Goal: Task Accomplishment & Management: Manage account settings

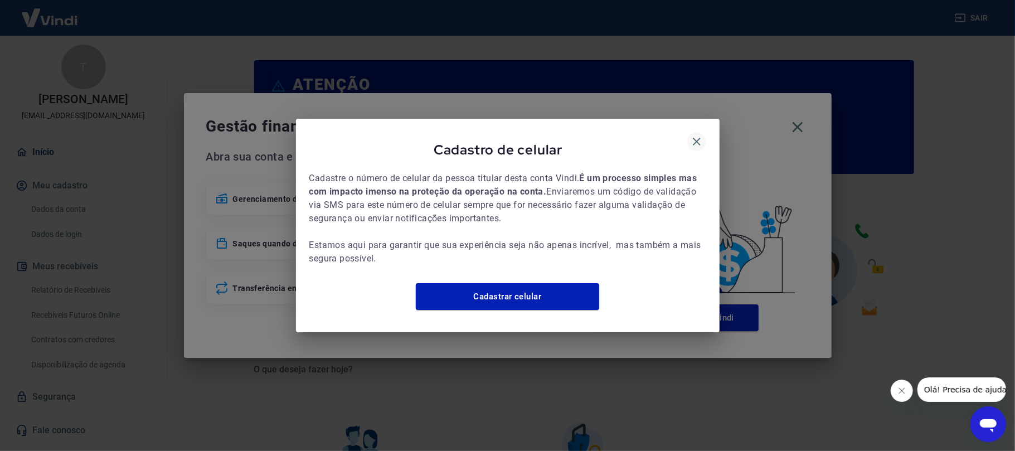
click at [698, 141] on icon "button" at bounding box center [696, 141] width 13 height 13
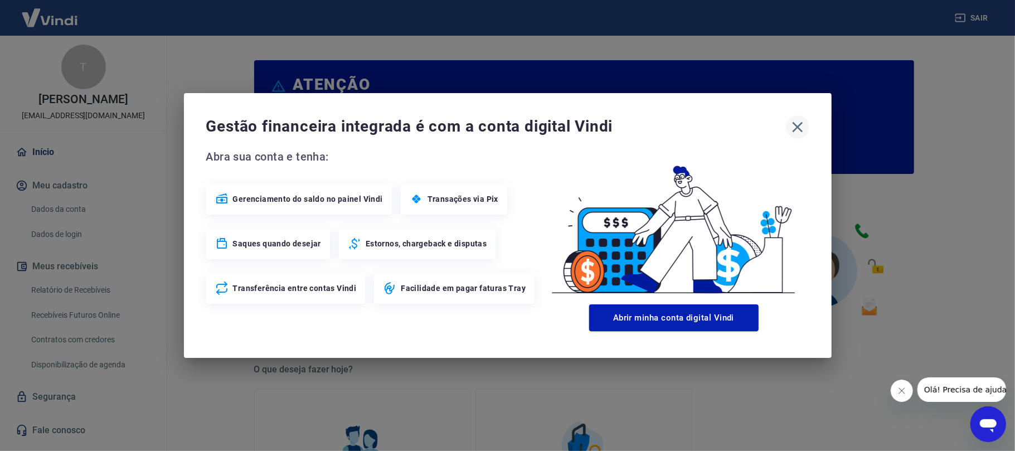
click at [801, 122] on icon "button" at bounding box center [798, 127] width 18 height 18
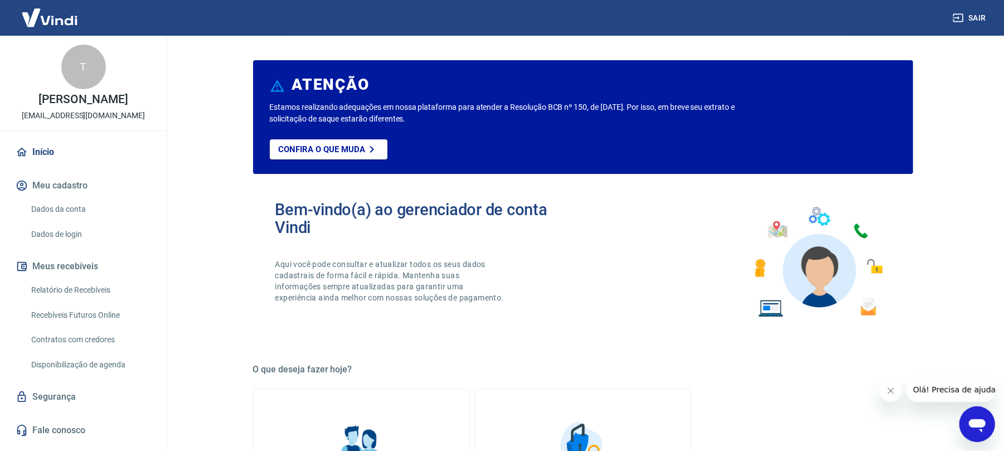
click at [83, 279] on button "Meus recebíveis" at bounding box center [83, 266] width 140 height 25
click at [94, 297] on link "Relatório de Recebíveis" at bounding box center [90, 290] width 127 height 23
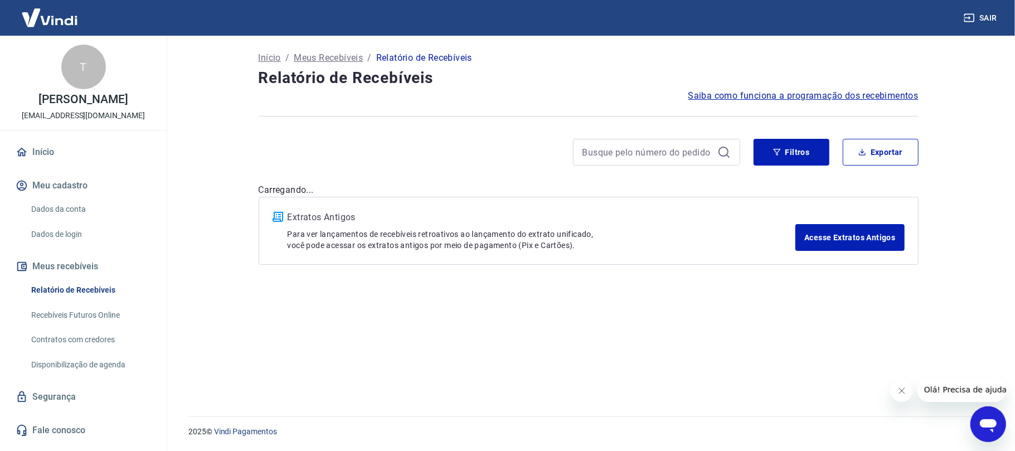
click at [845, 375] on button "Olá! Precisa de ajuda?" at bounding box center [967, 389] width 100 height 25
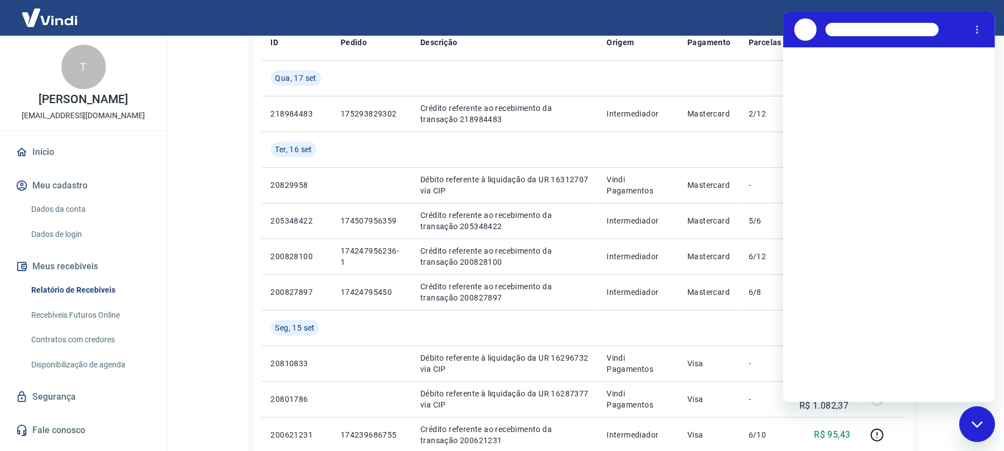
scroll to position [74, 0]
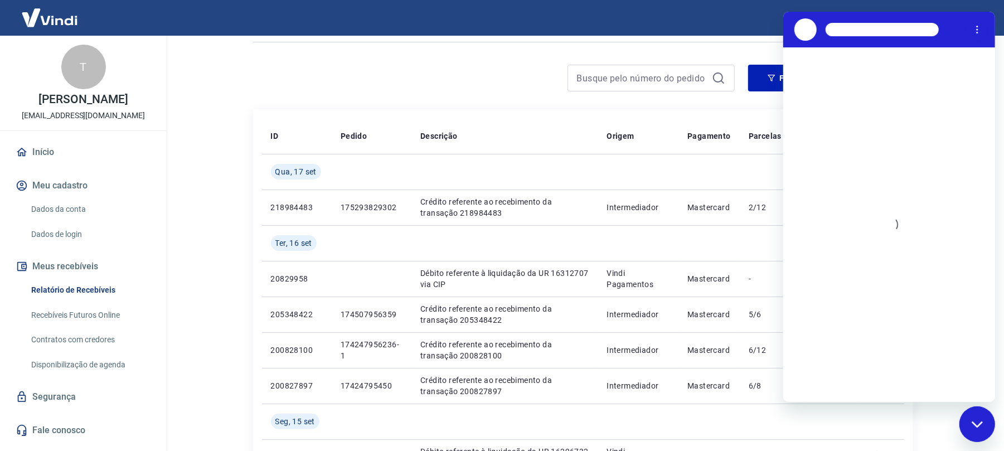
drag, startPoint x: 1955, startPoint y: 835, endPoint x: 979, endPoint y: 423, distance: 1059.6
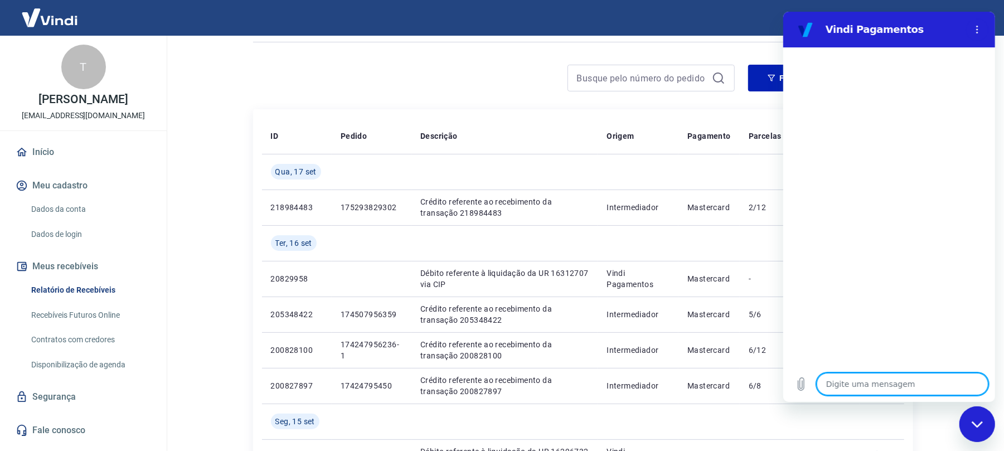
click at [845, 375] on div "Fechar janela de mensagens" at bounding box center [976, 423] width 33 height 33
type textarea "x"
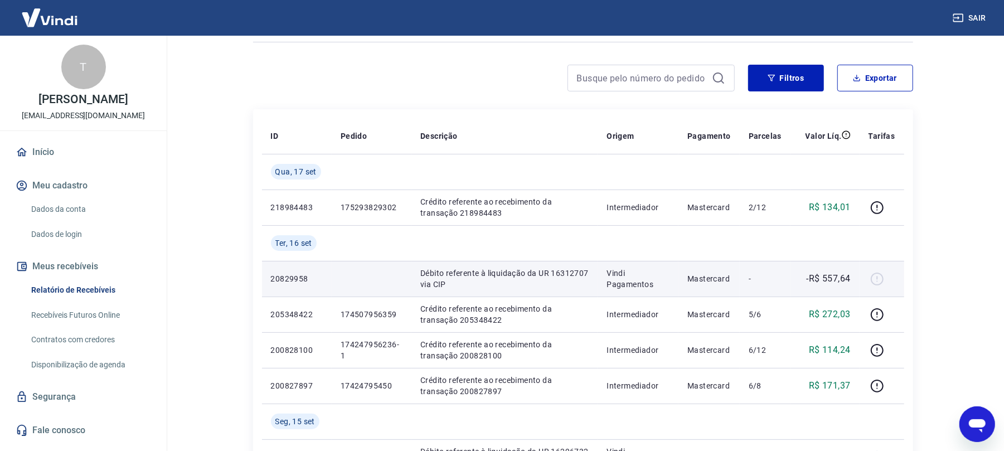
click at [546, 262] on td "Débito referente à liquidação da UR 16312707 via CIP" at bounding box center [504, 279] width 186 height 36
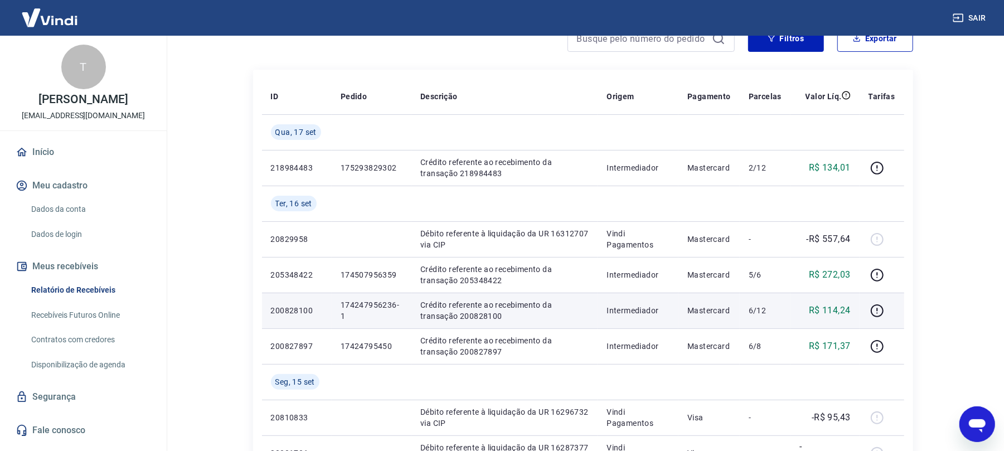
scroll to position [148, 0]
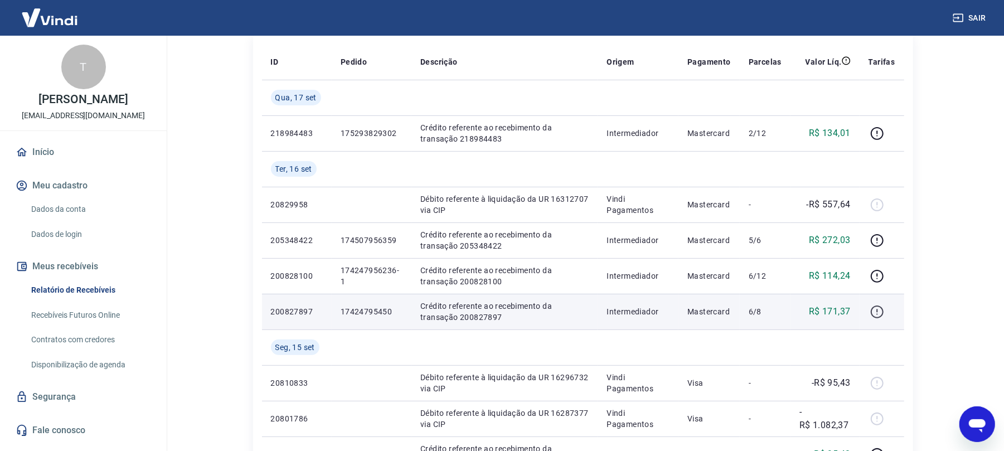
click at [845, 315] on button "button" at bounding box center [877, 312] width 18 height 18
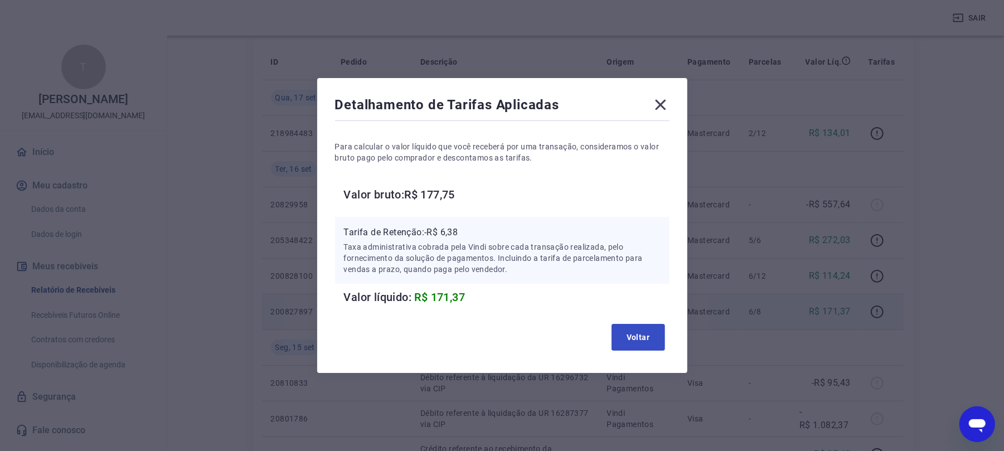
drag, startPoint x: 656, startPoint y: 356, endPoint x: 656, endPoint y: 343, distance: 12.3
click at [657, 351] on div "Detalhamento de Tarifas Aplicadas Para calcular o valor líquido que você recebe…" at bounding box center [502, 225] width 370 height 295
drag, startPoint x: 656, startPoint y: 343, endPoint x: 739, endPoint y: 337, distance: 82.8
click at [660, 342] on button "Voltar" at bounding box center [638, 337] width 54 height 27
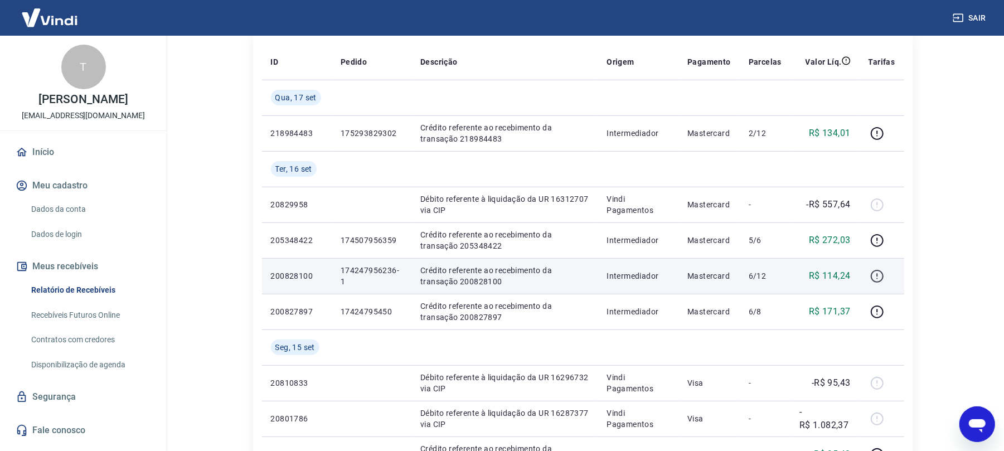
drag, startPoint x: 855, startPoint y: 281, endPoint x: 882, endPoint y: 273, distance: 28.2
click at [845, 278] on tr "200828100 174247956236-1 Crédito referente ao recebimento da transação 20082810…" at bounding box center [583, 276] width 642 height 36
click at [845, 273] on icon "button" at bounding box center [877, 276] width 14 height 14
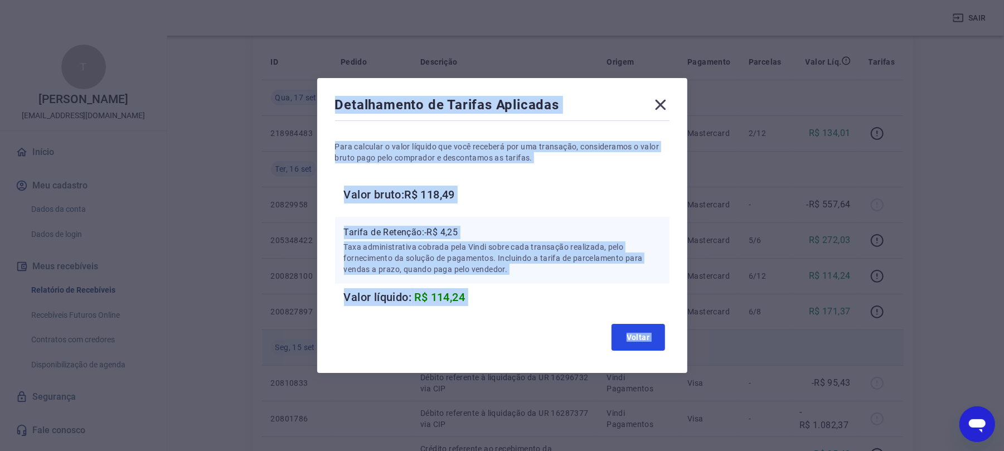
click at [665, 333] on button "Voltar" at bounding box center [638, 337] width 54 height 27
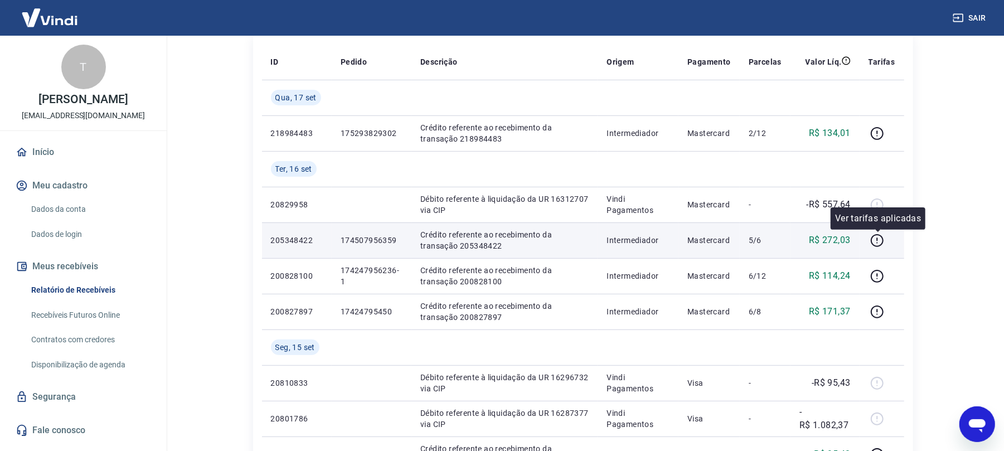
click at [845, 243] on div at bounding box center [881, 240] width 27 height 18
click at [845, 235] on icon "button" at bounding box center [877, 241] width 14 height 14
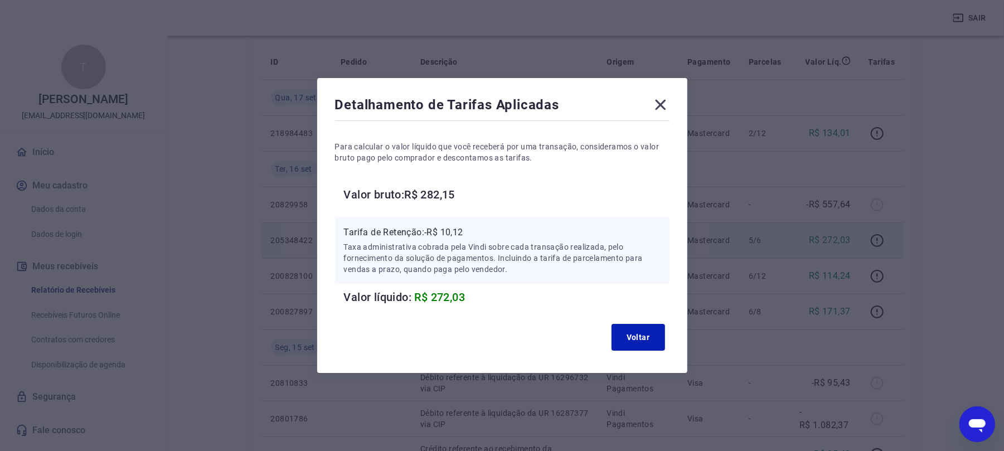
drag, startPoint x: 685, startPoint y: 99, endPoint x: 677, endPoint y: 98, distance: 7.9
click at [682, 98] on div "Detalhamento de Tarifas Aplicadas Para calcular o valor líquido que você recebe…" at bounding box center [502, 225] width 370 height 295
click at [669, 103] on icon at bounding box center [661, 105] width 18 height 18
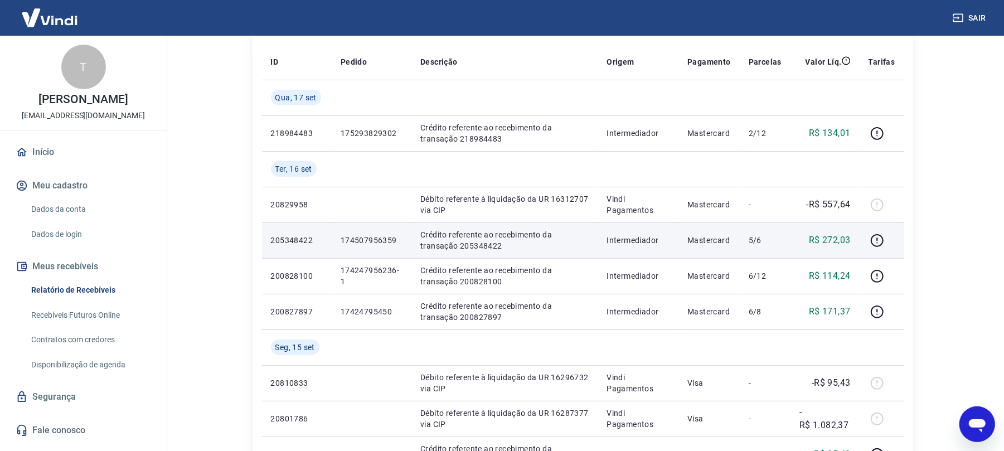
click at [845, 1] on div "Sair" at bounding box center [502, 18] width 1004 height 36
click at [845, 25] on button "Sair" at bounding box center [970, 18] width 40 height 21
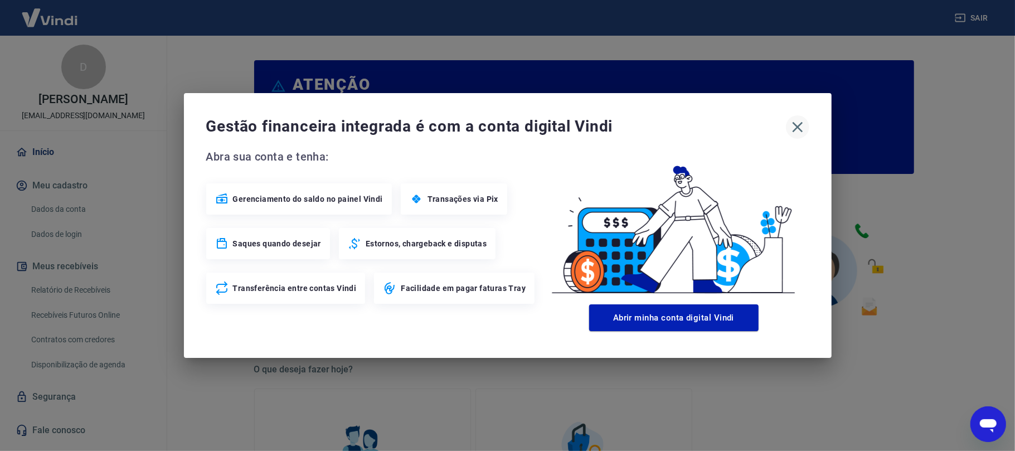
click at [792, 126] on div "Gestão financeira integrada é com a conta digital Vindi" at bounding box center [507, 126] width 603 height 23
drag, startPoint x: 798, startPoint y: 127, endPoint x: 638, endPoint y: 164, distance: 164.7
click at [797, 127] on icon "button" at bounding box center [797, 127] width 11 height 11
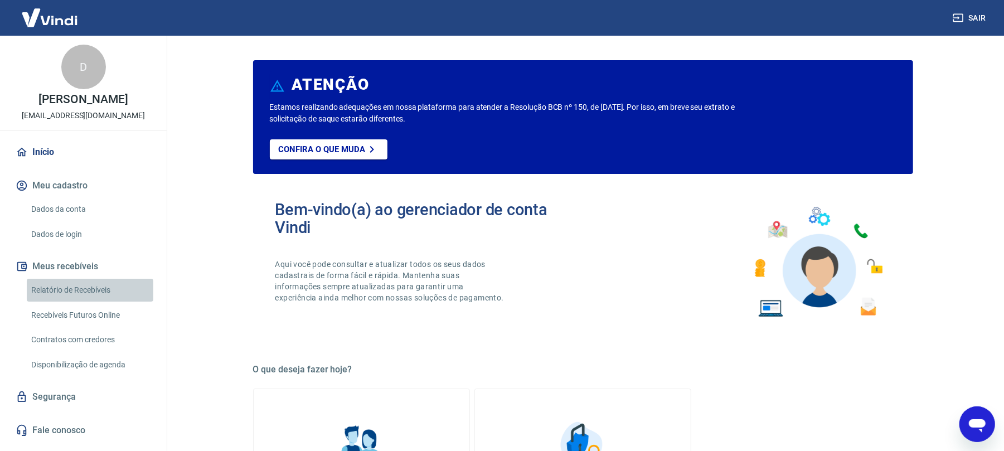
click at [124, 283] on link "Relatório de Recebíveis" at bounding box center [90, 290] width 127 height 23
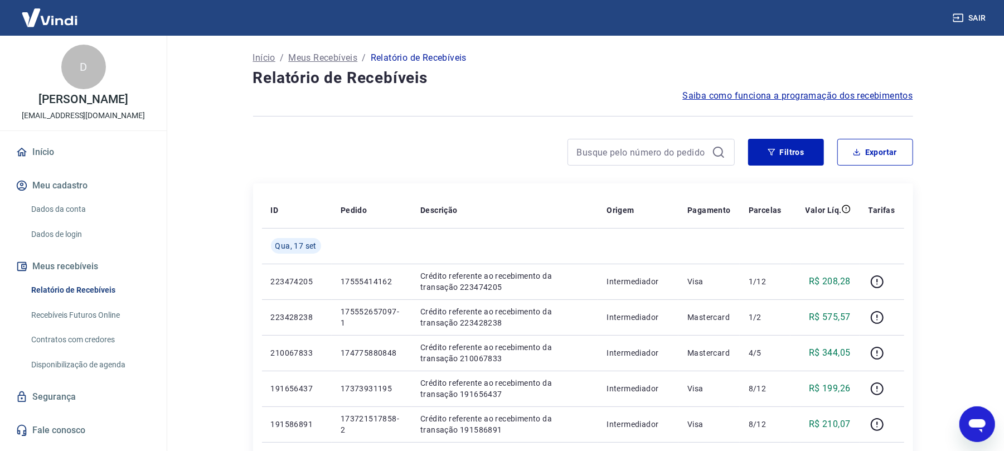
click at [845, 25] on button "Sair" at bounding box center [970, 18] width 40 height 21
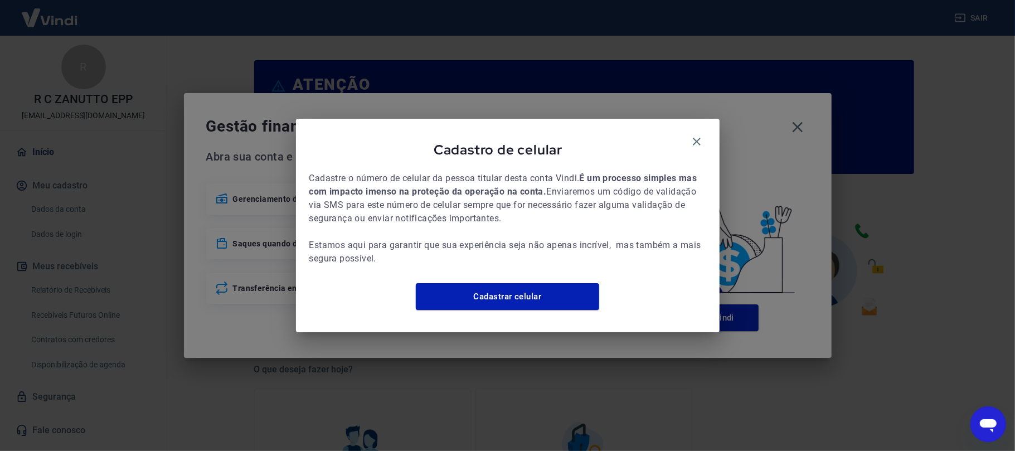
drag, startPoint x: 714, startPoint y: 125, endPoint x: 707, endPoint y: 130, distance: 8.4
click at [708, 130] on div "Cadastro de celular Cadastre o número de celular da pessoa titular desta conta …" at bounding box center [508, 225] width 424 height 213
click at [700, 136] on icon "button" at bounding box center [696, 141] width 13 height 13
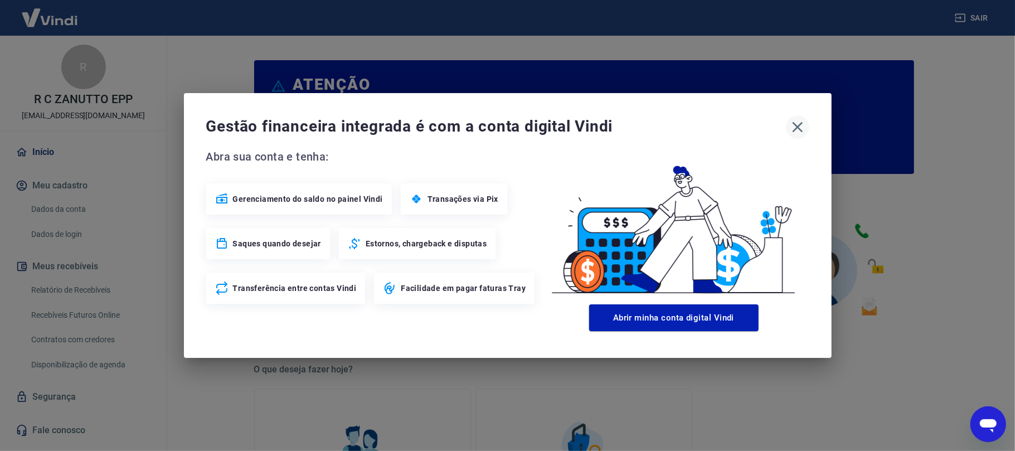
drag, startPoint x: 805, startPoint y: 116, endPoint x: 799, endPoint y: 122, distance: 8.4
click at [805, 116] on div "Gestão financeira integrada é com a conta digital Vindi" at bounding box center [507, 126] width 603 height 23
drag, startPoint x: 797, startPoint y: 128, endPoint x: 683, endPoint y: 142, distance: 114.6
click at [794, 128] on icon "button" at bounding box center [798, 127] width 18 height 18
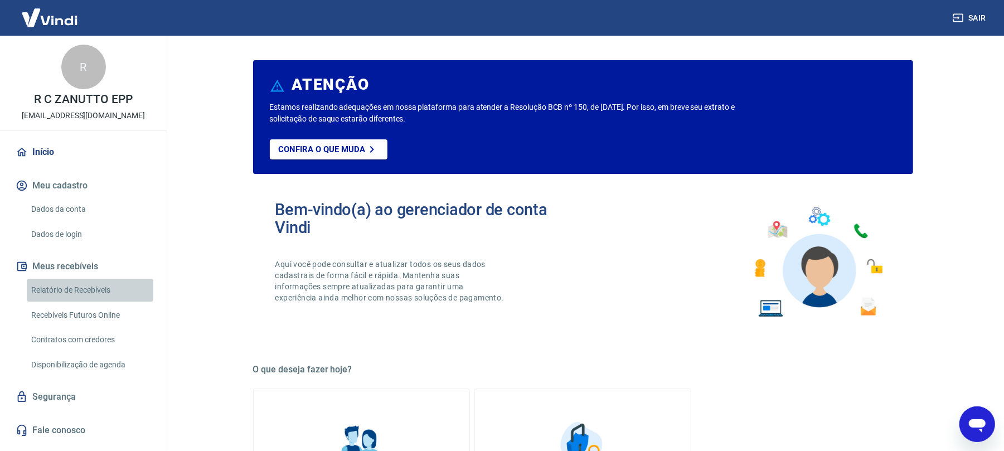
click at [116, 293] on link "Relatório de Recebíveis" at bounding box center [90, 290] width 127 height 23
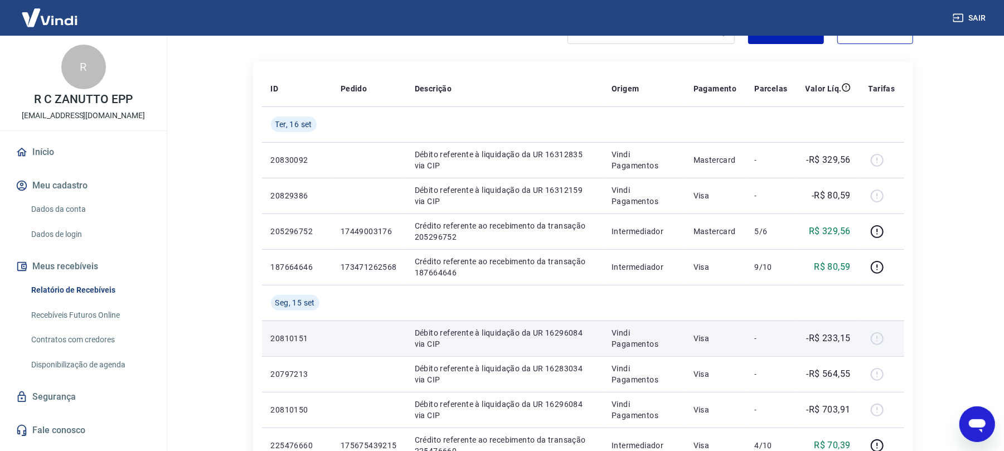
scroll to position [148, 0]
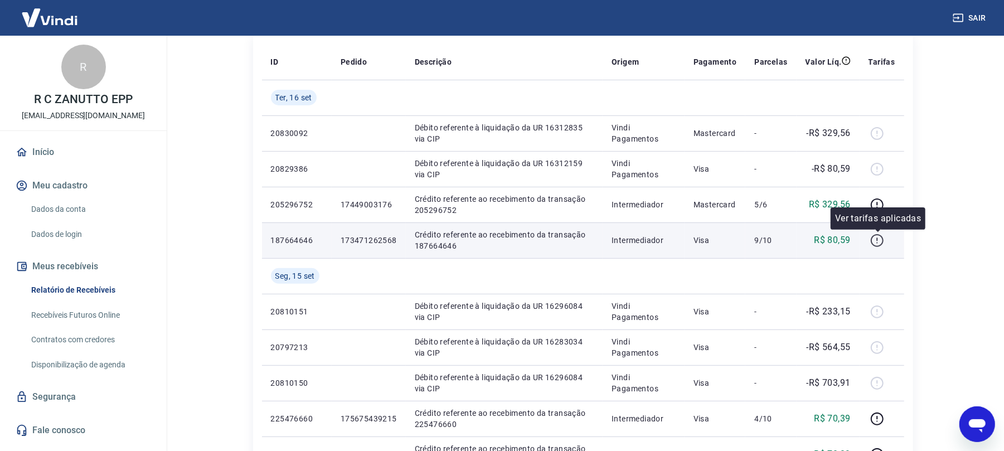
click at [845, 241] on icon "button" at bounding box center [877, 241] width 14 height 14
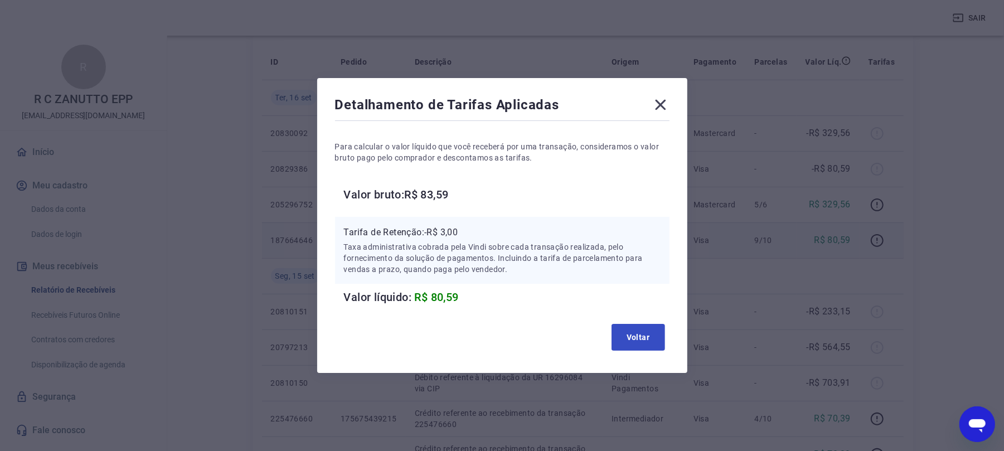
drag, startPoint x: 652, startPoint y: 353, endPoint x: 653, endPoint y: 334, distance: 19.0
click at [653, 339] on div "Voltar" at bounding box center [502, 337] width 334 height 36
drag, startPoint x: 653, startPoint y: 334, endPoint x: 866, endPoint y: 224, distance: 240.1
click at [656, 333] on button "Voltar" at bounding box center [638, 337] width 54 height 27
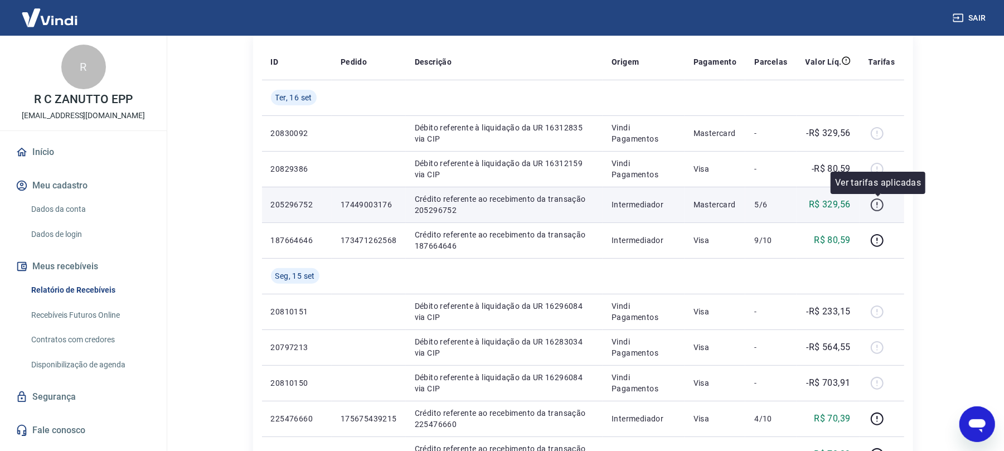
click at [845, 210] on icon "button" at bounding box center [877, 205] width 14 height 14
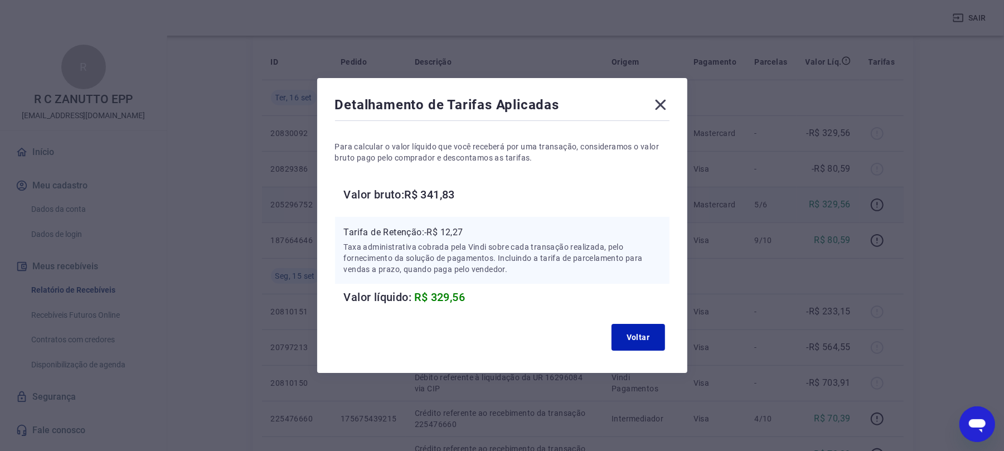
click at [660, 106] on icon at bounding box center [661, 105] width 18 height 18
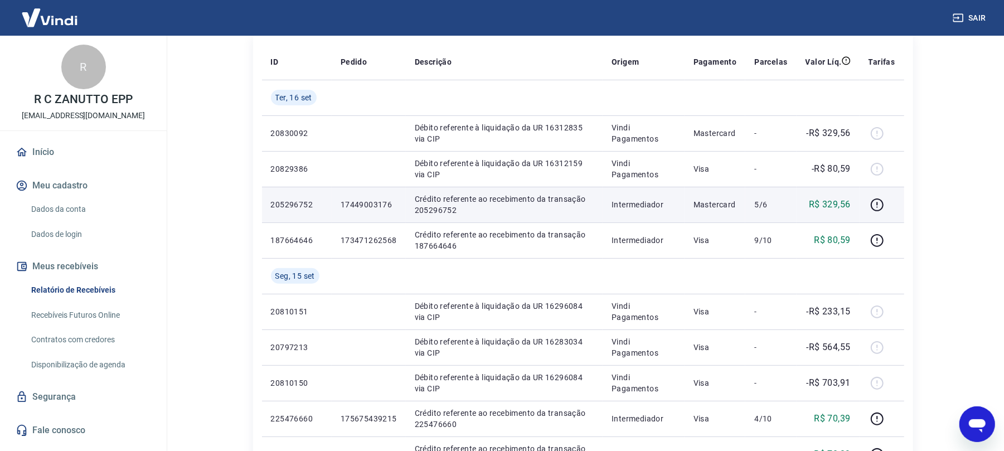
click at [845, 21] on icon "button" at bounding box center [958, 17] width 11 height 11
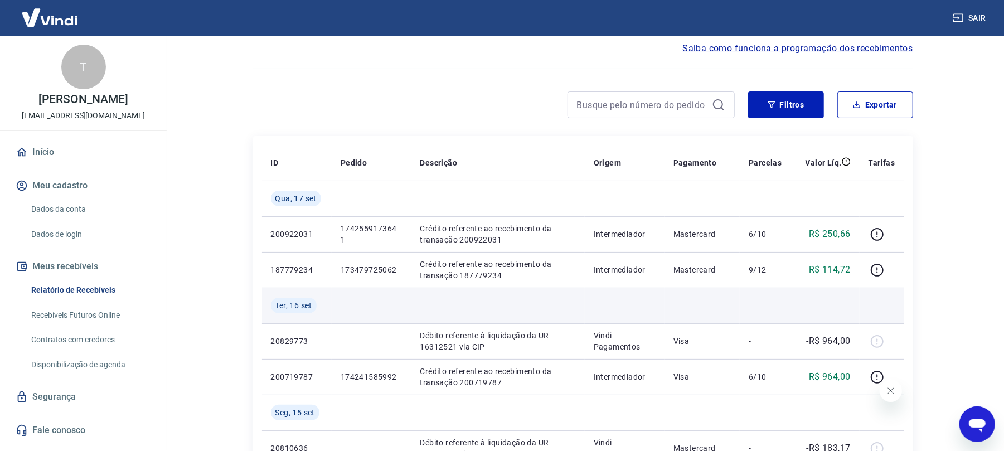
scroll to position [74, 0]
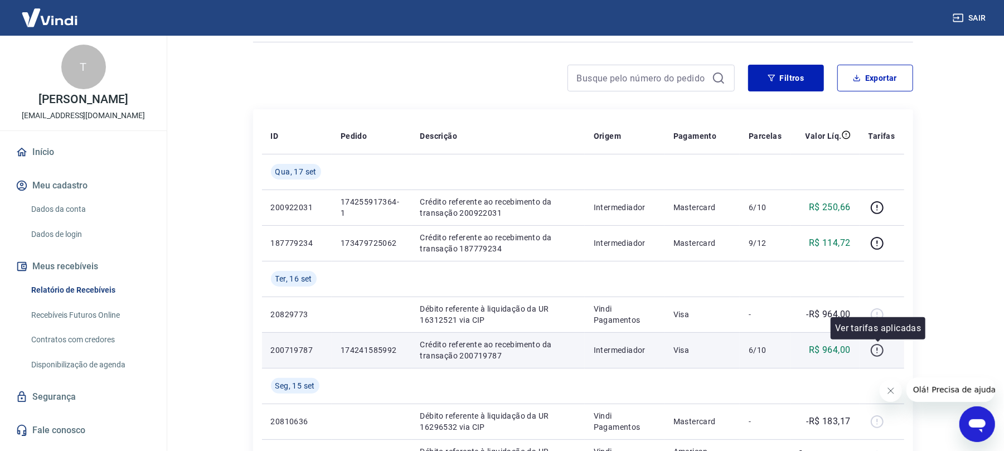
click at [877, 347] on icon "button" at bounding box center [877, 350] width 14 height 14
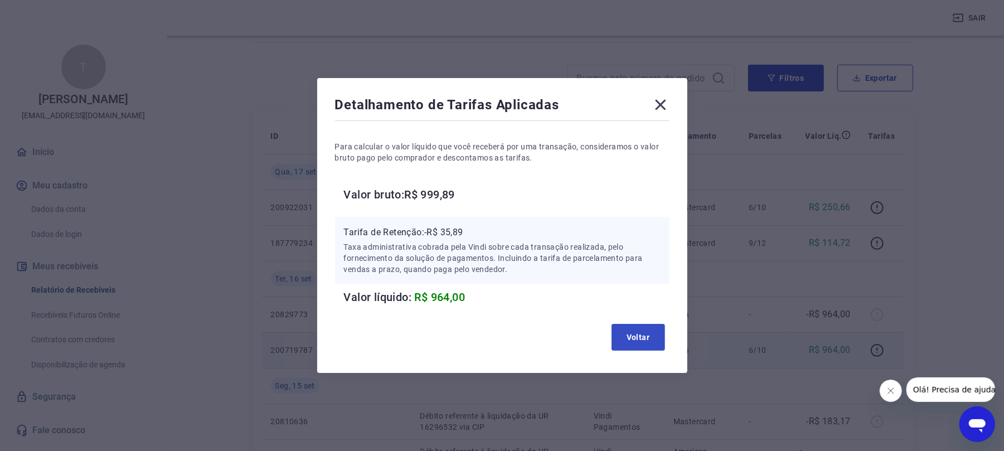
drag, startPoint x: 603, startPoint y: 334, endPoint x: 648, endPoint y: 333, distance: 44.6
click at [632, 334] on div "Voltar" at bounding box center [502, 337] width 334 height 36
drag, startPoint x: 649, startPoint y: 336, endPoint x: 926, endPoint y: 108, distance: 358.0
click at [663, 330] on button "Voltar" at bounding box center [638, 337] width 54 height 27
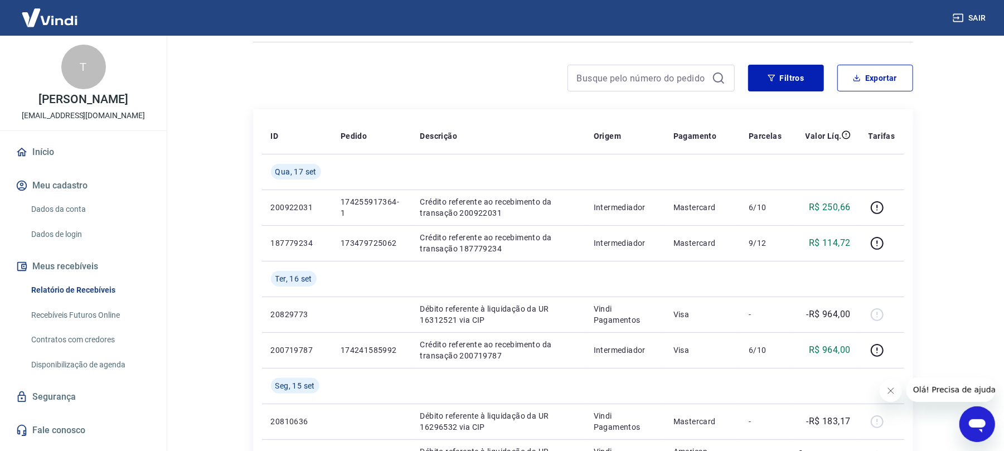
drag, startPoint x: 966, startPoint y: 21, endPoint x: 953, endPoint y: 20, distance: 12.9
click at [966, 21] on button "Sair" at bounding box center [970, 18] width 40 height 21
